Goal: Transaction & Acquisition: Purchase product/service

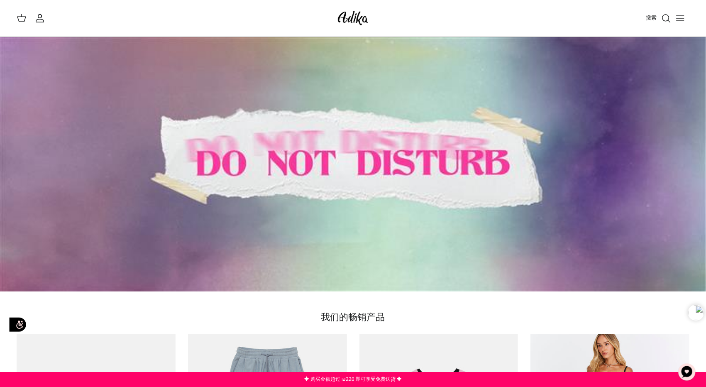
click at [548, 17] on font "搜索" at bounding box center [651, 18] width 11 height 8
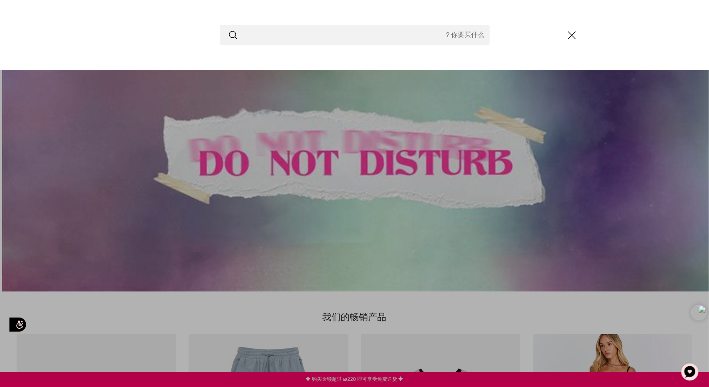
click at [548, 37] on icon "关闭" at bounding box center [572, 35] width 14 height 14
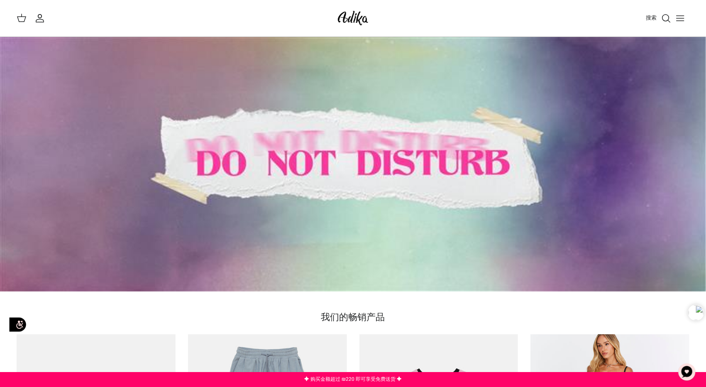
click at [548, 18] on line "切换菜单" at bounding box center [680, 18] width 7 height 0
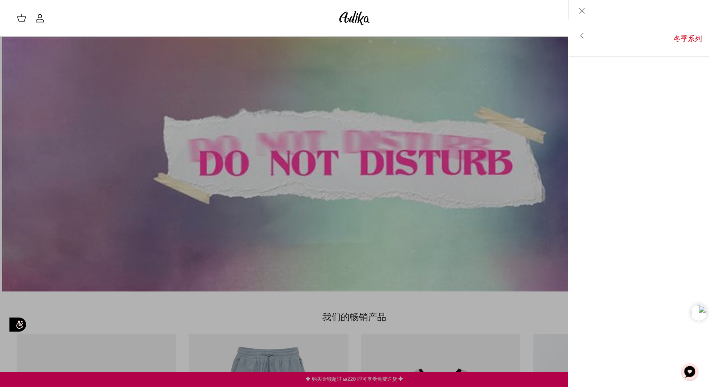
click at [497, 22] on div "搜索" at bounding box center [536, 18] width 312 height 18
click at [548, 8] on icon "关闭" at bounding box center [582, 11] width 10 height 10
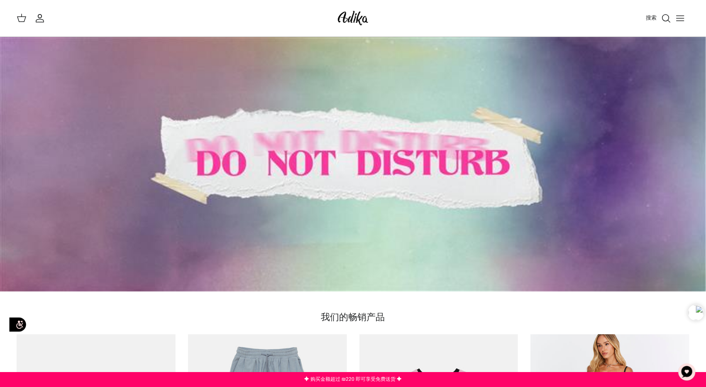
click at [548, 17] on icon "切换菜单" at bounding box center [680, 18] width 10 height 10
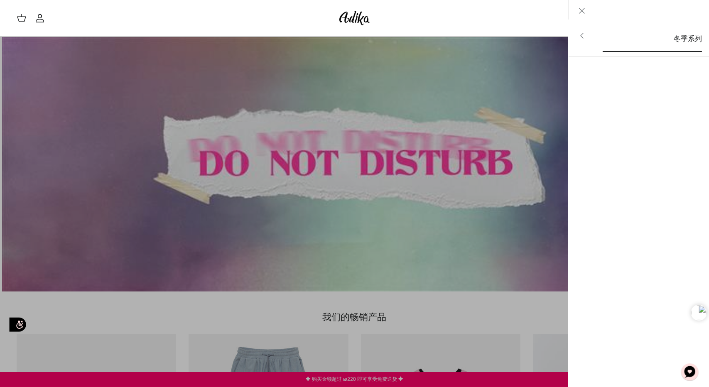
click at [548, 36] on font "冬季系列" at bounding box center [687, 39] width 28 height 10
click at [548, 36] on font "对于所有项目" at bounding box center [675, 36] width 42 height 10
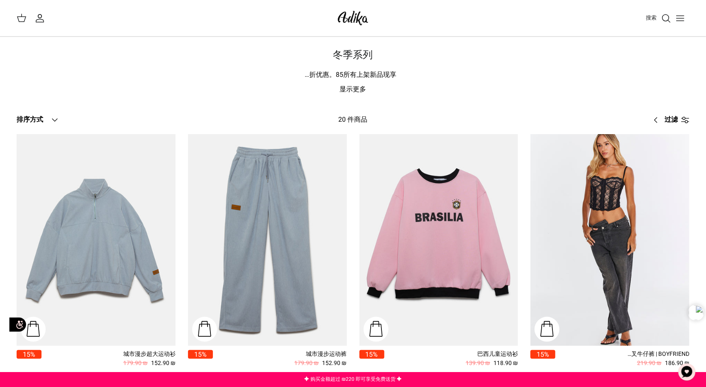
click at [359, 91] on font "显示更多" at bounding box center [353, 89] width 27 height 10
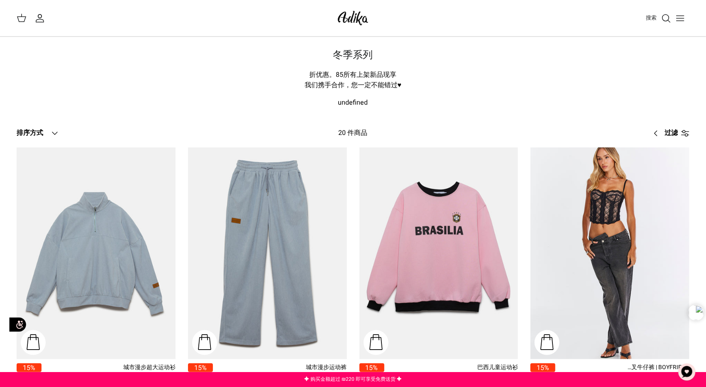
click at [40, 21] on icon "我的账户" at bounding box center [40, 18] width 10 height 10
